Goal: Information Seeking & Learning: Learn about a topic

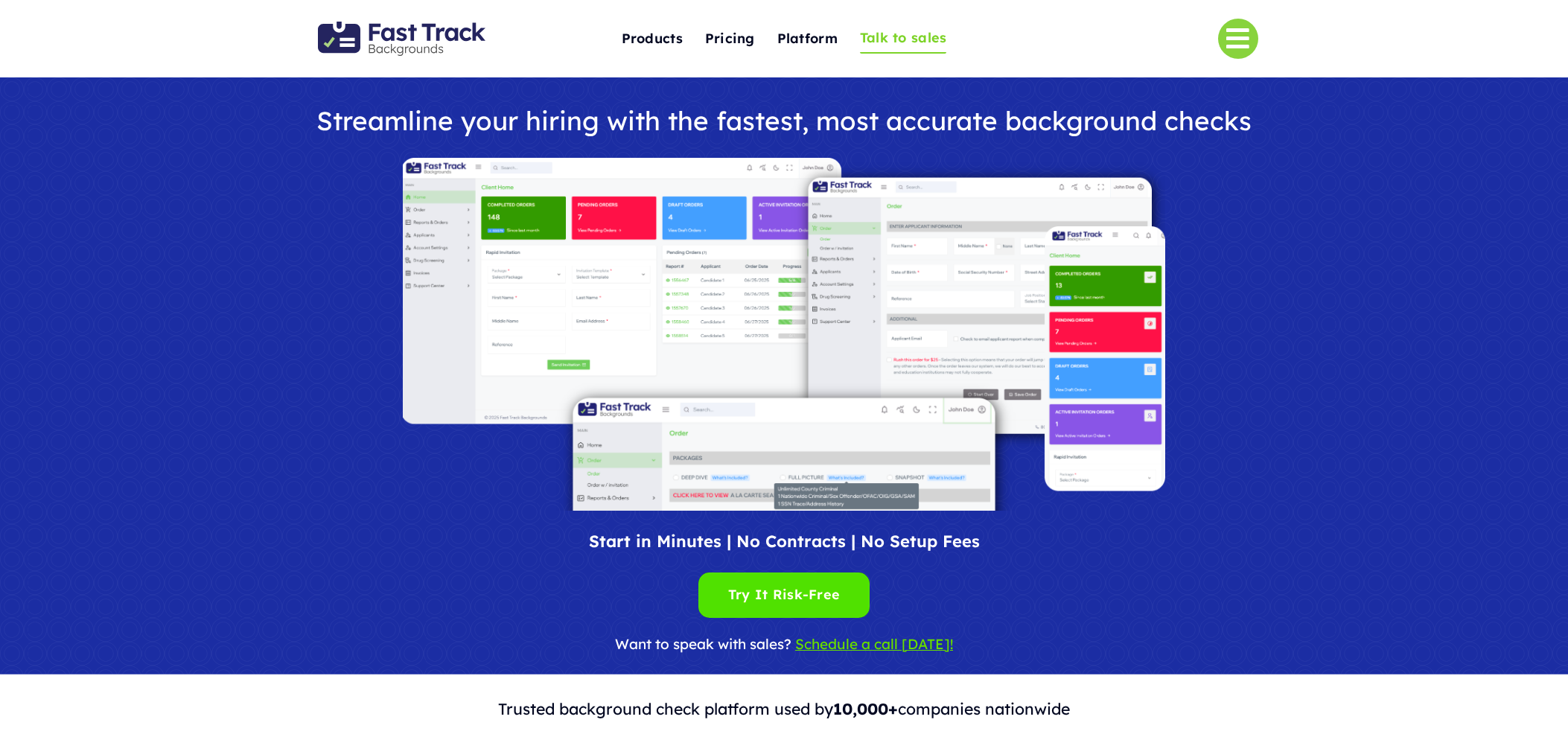
click at [901, 36] on span "Talk to sales" at bounding box center [903, 38] width 87 height 23
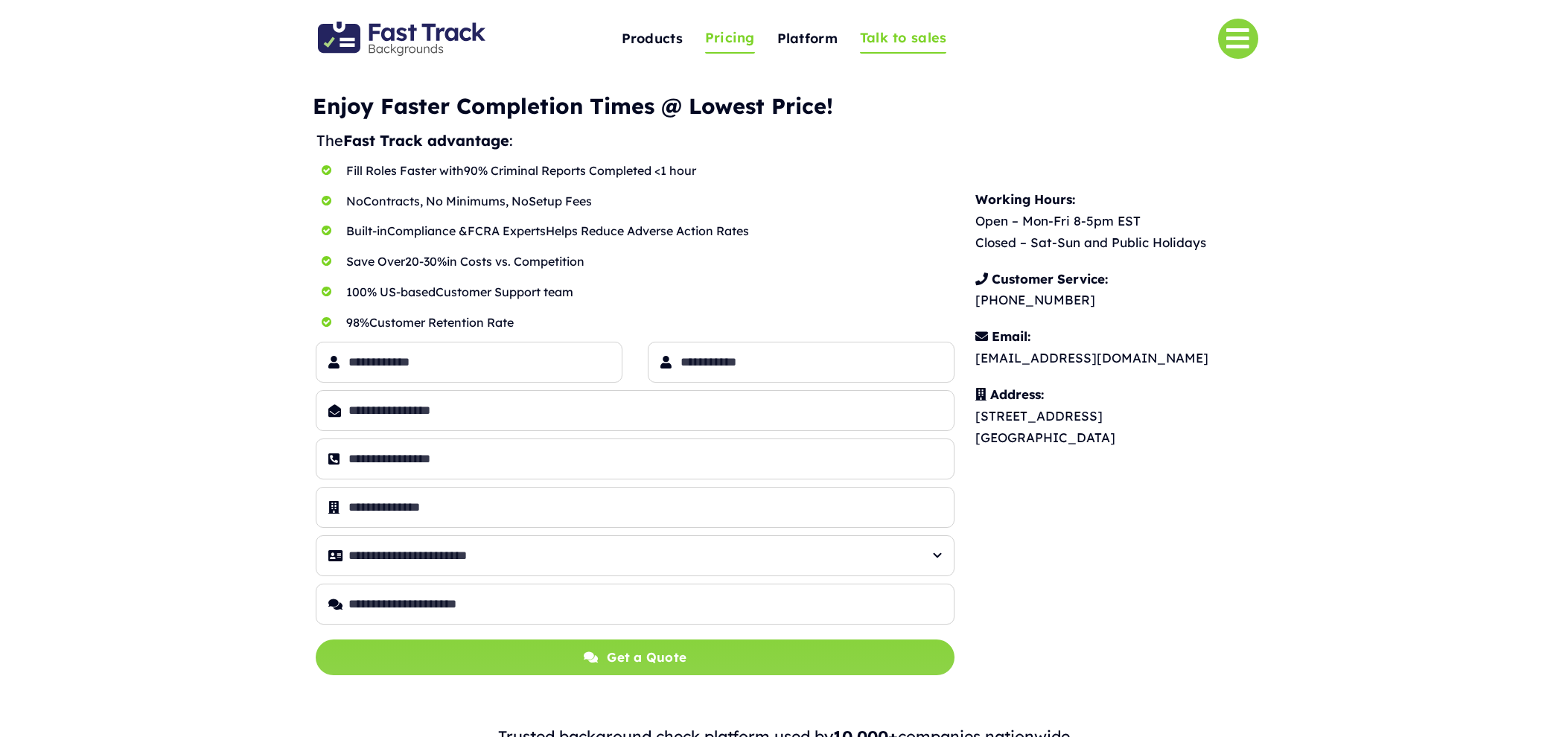
click at [721, 38] on span "Pricing" at bounding box center [730, 38] width 50 height 23
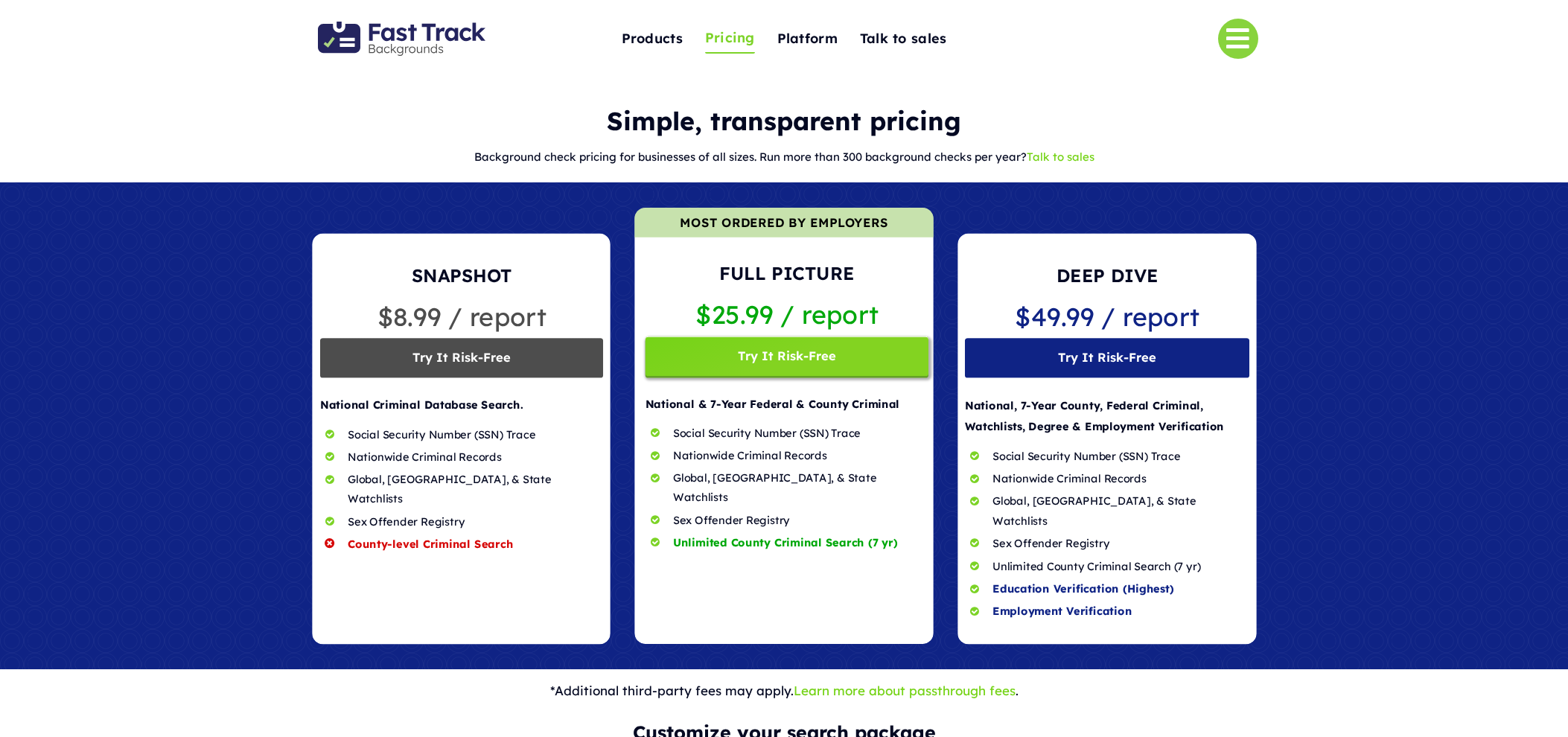
drag, startPoint x: 588, startPoint y: 123, endPoint x: 468, endPoint y: 54, distance: 138.4
click at [588, 122] on div "S imple, transparent pricing" at bounding box center [783, 120] width 948 height 27
click at [441, 38] on img "Fast Track Backgrounds Logo" at bounding box center [401, 39] width 167 height 34
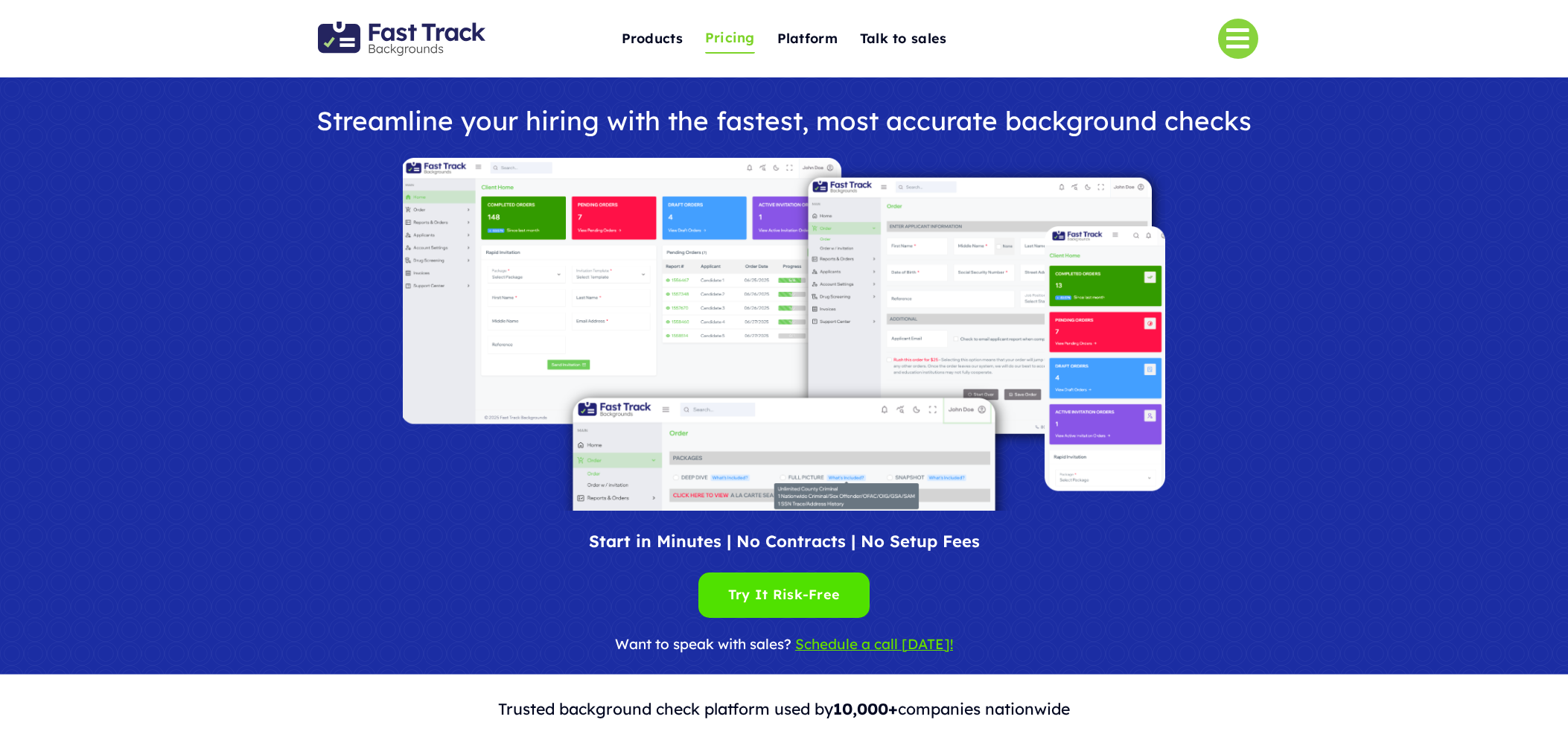
click at [733, 41] on span "Pricing" at bounding box center [730, 38] width 50 height 23
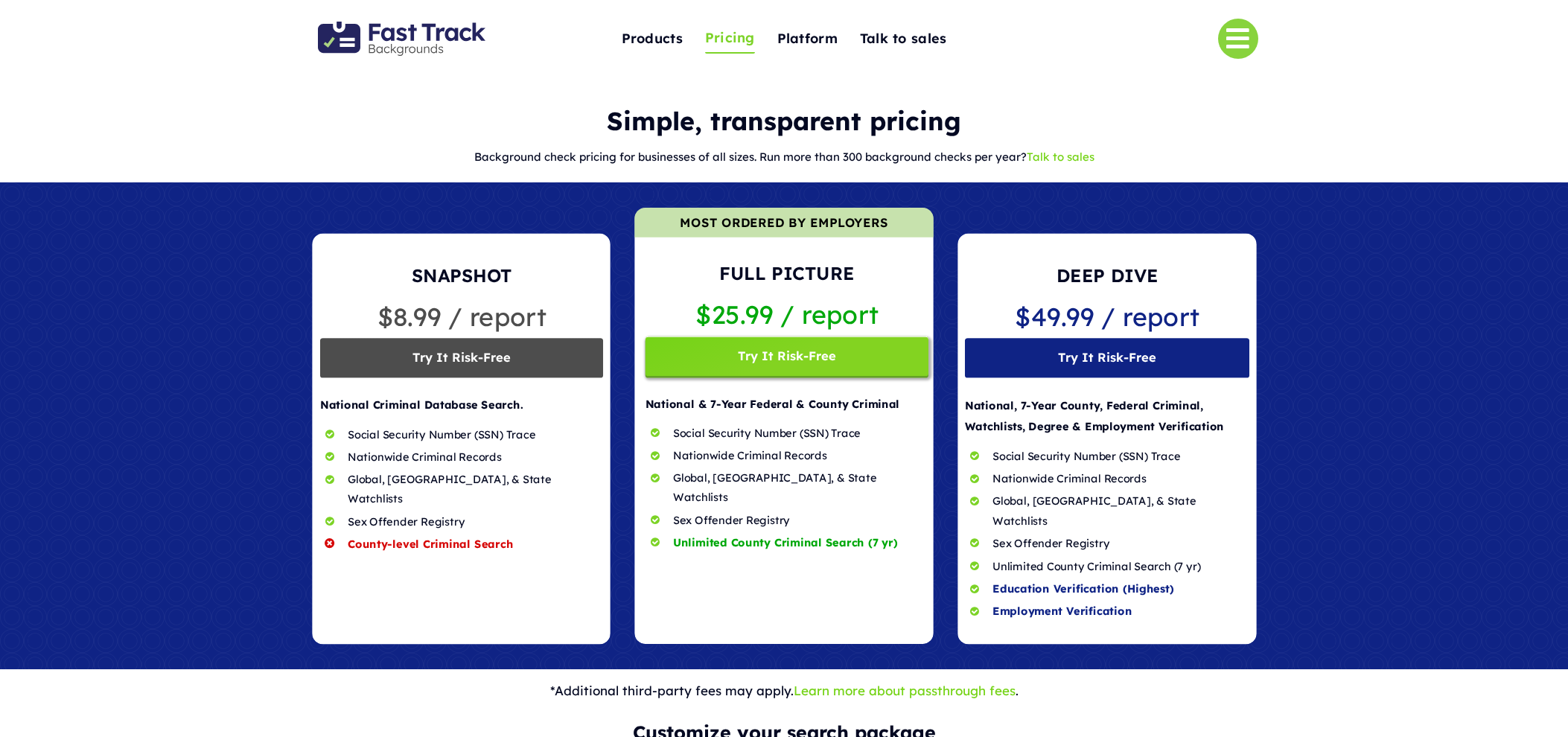
click at [370, 38] on img "Fast Track Backgrounds Logo" at bounding box center [401, 39] width 167 height 34
